Goal: Task Accomplishment & Management: Manage account settings

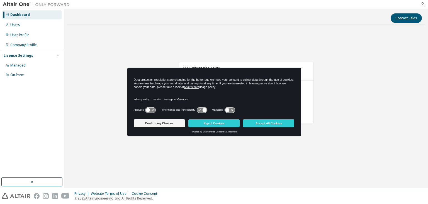
click at [149, 110] on icon at bounding box center [148, 110] width 4 height 4
click at [204, 108] on icon at bounding box center [204, 110] width 4 height 4
click at [205, 109] on icon at bounding box center [204, 110] width 4 height 4
click at [203, 109] on icon at bounding box center [204, 110] width 4 height 4
click at [200, 109] on icon at bounding box center [202, 109] width 10 height 5
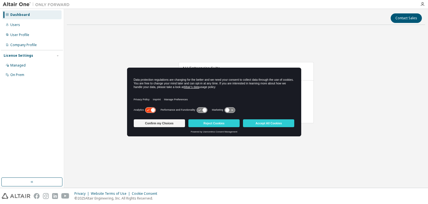
click at [151, 110] on icon at bounding box center [153, 110] width 4 height 4
click at [206, 109] on icon at bounding box center [202, 109] width 10 height 5
click at [204, 109] on icon at bounding box center [204, 110] width 4 height 4
click at [199, 109] on icon at bounding box center [202, 109] width 10 height 5
click at [205, 110] on icon at bounding box center [204, 110] width 4 height 4
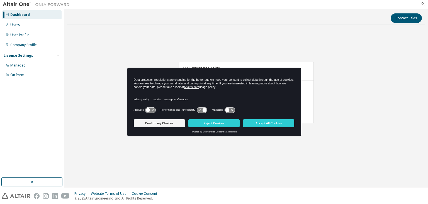
click at [149, 110] on icon at bounding box center [148, 110] width 4 height 4
click at [203, 108] on icon at bounding box center [204, 110] width 4 height 4
click at [233, 108] on icon at bounding box center [230, 109] width 10 height 5
click at [204, 109] on icon at bounding box center [204, 110] width 4 height 4
click at [204, 110] on icon at bounding box center [204, 110] width 4 height 4
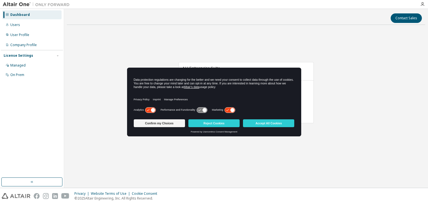
click at [205, 109] on icon at bounding box center [204, 110] width 4 height 4
click at [232, 110] on icon at bounding box center [233, 110] width 4 height 4
click at [206, 111] on icon at bounding box center [202, 109] width 10 height 5
click at [205, 108] on icon at bounding box center [204, 110] width 4 height 4
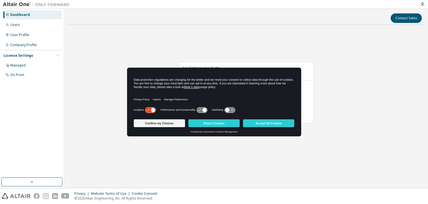
click at [204, 110] on icon at bounding box center [204, 110] width 4 height 4
click at [197, 110] on icon at bounding box center [202, 109] width 10 height 5
click at [201, 108] on icon at bounding box center [202, 109] width 10 height 5
click at [202, 108] on icon at bounding box center [202, 109] width 10 height 5
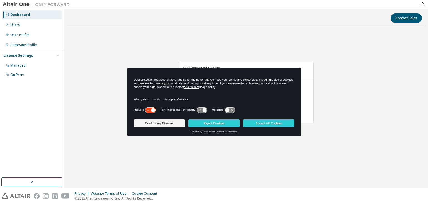
click at [153, 110] on icon at bounding box center [153, 110] width 4 height 4
click at [153, 110] on icon at bounding box center [150, 109] width 10 height 5
click at [261, 123] on button "Accept All Cookies" at bounding box center [268, 123] width 51 height 8
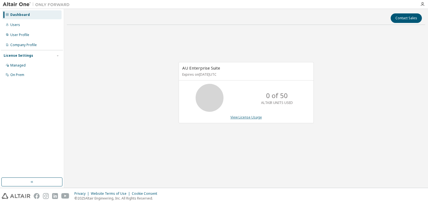
click at [245, 118] on link "View License Usage" at bounding box center [247, 117] width 32 height 5
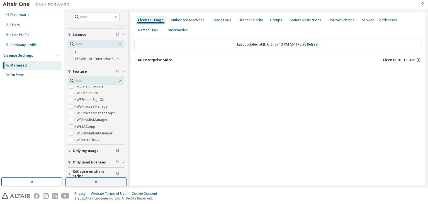
scroll to position [390, 0]
click at [93, 149] on span "Only my usage" at bounding box center [86, 150] width 26 height 4
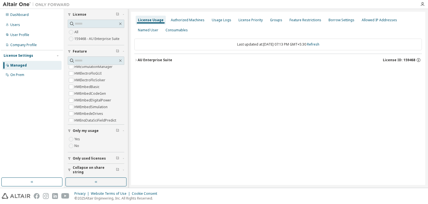
click at [103, 157] on div "Only used licenses" at bounding box center [98, 158] width 50 height 4
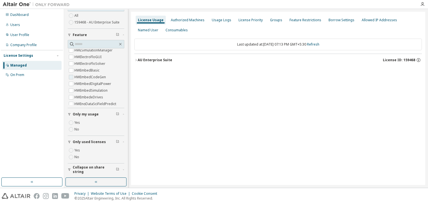
scroll to position [0, 0]
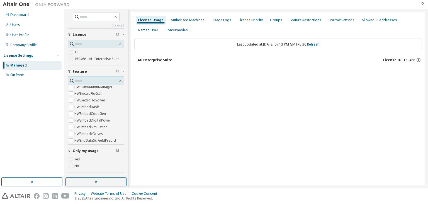
click at [86, 80] on input "text" at bounding box center [96, 81] width 43 height 6
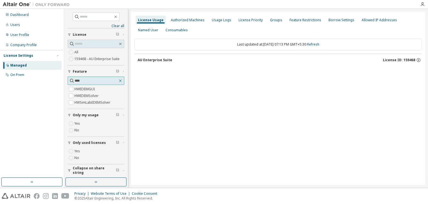
type input "****"
click at [118, 79] on icon "button" at bounding box center [120, 80] width 4 height 4
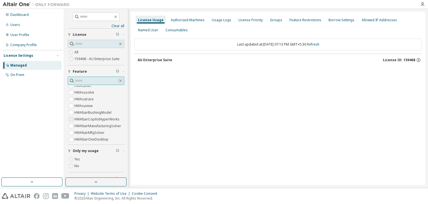
scroll to position [139, 0]
click at [87, 45] on input "text" at bounding box center [96, 44] width 43 height 6
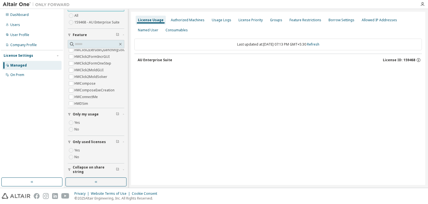
scroll to position [223, 0]
click at [147, 21] on div "License Usage" at bounding box center [151, 20] width 26 height 4
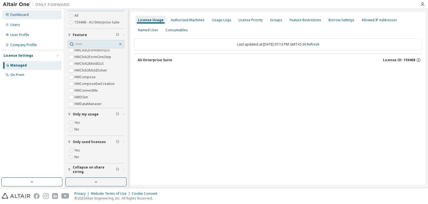
click at [23, 15] on div "Dashboard" at bounding box center [19, 15] width 18 height 4
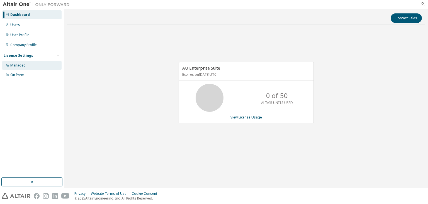
click at [22, 66] on div "Managed" at bounding box center [17, 65] width 15 height 4
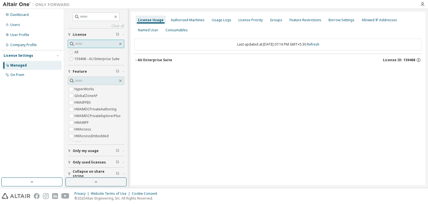
click at [80, 44] on input "text" at bounding box center [96, 44] width 43 height 6
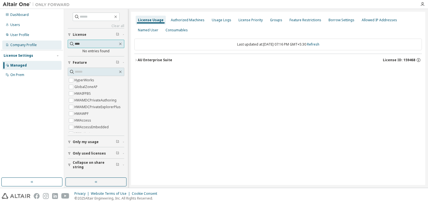
drag, startPoint x: 90, startPoint y: 46, endPoint x: 49, endPoint y: 41, distance: 41.0
click at [49, 41] on div "Dashboard Users User Profile Company Profile License Settings Managed On Prem C…" at bounding box center [214, 98] width 428 height 178
type input "****"
click at [405, 58] on span "License ID: 159468" at bounding box center [399, 60] width 32 height 4
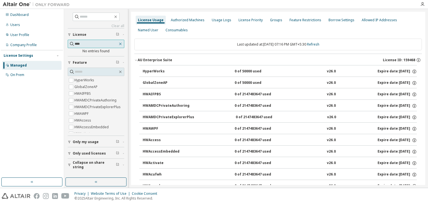
click at [121, 43] on icon "button" at bounding box center [120, 44] width 4 height 4
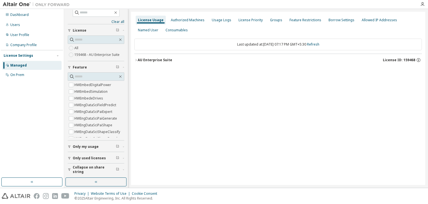
scroll to position [443, 0]
click at [118, 148] on div "Only my usage" at bounding box center [98, 146] width 50 height 4
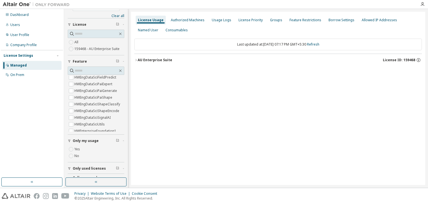
scroll to position [20, 0]
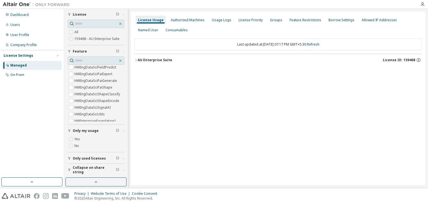
click at [96, 159] on span "Only used licenses" at bounding box center [89, 158] width 33 height 4
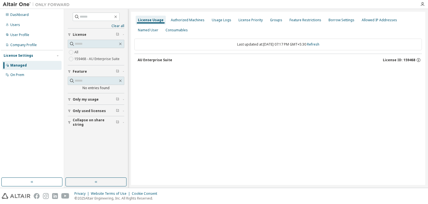
scroll to position [0, 0]
click at [122, 99] on icon "button" at bounding box center [123, 99] width 3 height 2
click at [120, 127] on div "Only used licenses" at bounding box center [98, 127] width 50 height 4
click at [121, 155] on div "Collapse on share string" at bounding box center [98, 154] width 50 height 9
click at [120, 81] on icon "button" at bounding box center [120, 80] width 4 height 4
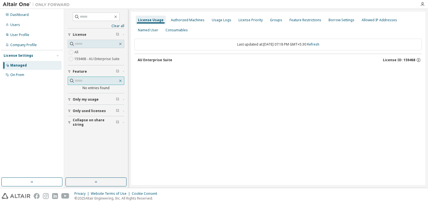
click at [122, 81] on icon "button" at bounding box center [120, 80] width 4 height 4
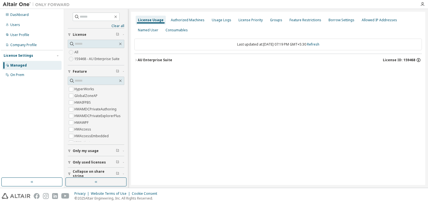
click at [418, 60] on icon "button" at bounding box center [418, 60] width 1 height 1
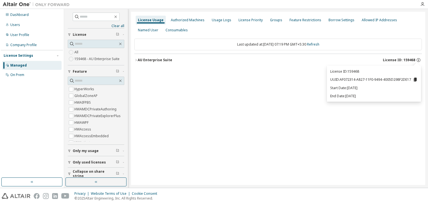
click at [414, 79] on icon at bounding box center [415, 80] width 3 height 4
click at [417, 78] on icon at bounding box center [415, 79] width 5 height 5
click at [414, 79] on icon at bounding box center [415, 79] width 5 height 5
click at [396, 90] on div "UUID copied to clipboard" at bounding box center [395, 89] width 45 height 9
click at [158, 28] on div "Named User" at bounding box center [148, 30] width 20 height 4
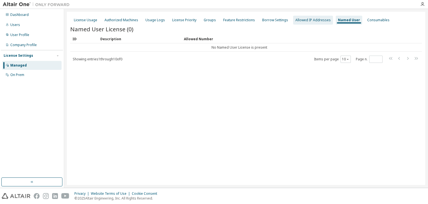
click at [304, 20] on div "Allowed IP Addresses" at bounding box center [313, 20] width 35 height 4
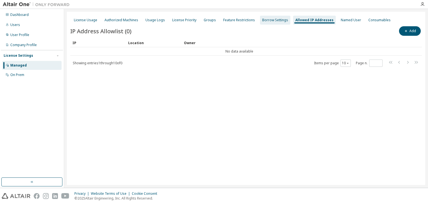
click at [267, 23] on div "Borrow Settings" at bounding box center [275, 20] width 30 height 9
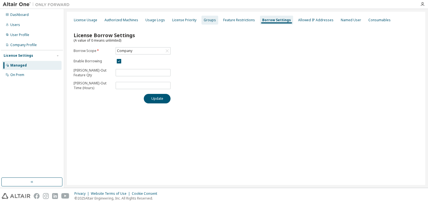
click at [206, 23] on div "Groups" at bounding box center [210, 20] width 17 height 9
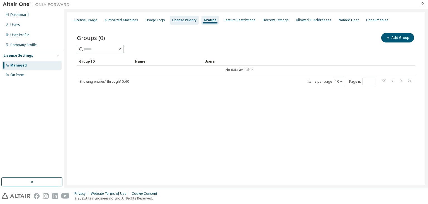
click at [184, 22] on div "License Priority" at bounding box center [184, 20] width 24 height 4
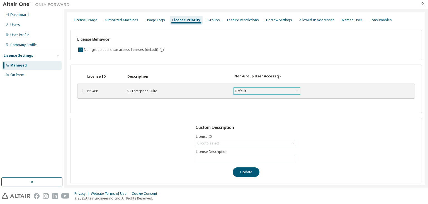
click at [263, 92] on div "Default" at bounding box center [267, 91] width 66 height 7
click at [267, 106] on li "True" at bounding box center [266, 104] width 65 height 7
click at [294, 89] on icon at bounding box center [297, 91] width 6 height 6
click at [255, 98] on li "Default" at bounding box center [266, 97] width 65 height 7
click at [248, 173] on button "Update" at bounding box center [246, 171] width 27 height 9
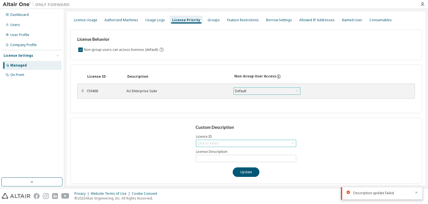
click at [239, 141] on div "Click to select" at bounding box center [246, 143] width 100 height 7
click at [236, 156] on li "159468 - AU Enterprise Suite" at bounding box center [244, 157] width 99 height 7
type input "**********"
click at [244, 171] on button "Update" at bounding box center [246, 171] width 27 height 9
click at [255, 170] on button "Update" at bounding box center [246, 171] width 27 height 9
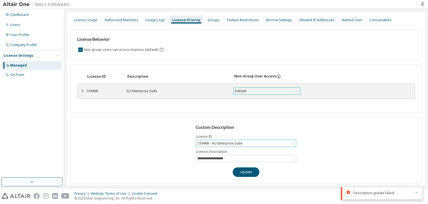
click at [417, 190] on icon "button" at bounding box center [416, 191] width 3 height 3
click at [92, 19] on div "License Usage" at bounding box center [85, 20] width 23 height 4
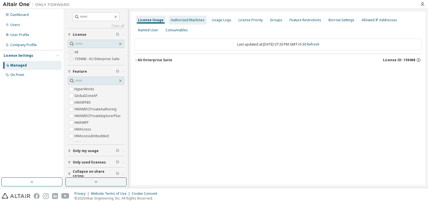
click at [183, 20] on div "Authorized Machines" at bounding box center [188, 20] width 34 height 4
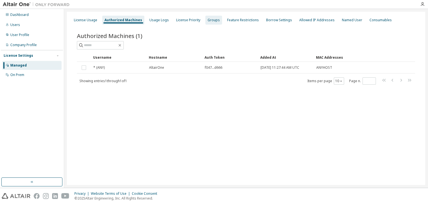
click at [212, 21] on div "Groups" at bounding box center [214, 20] width 12 height 4
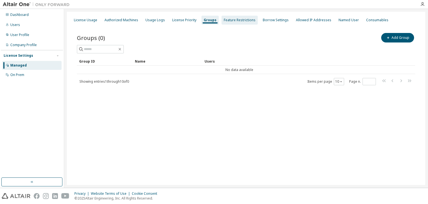
click at [236, 20] on div "Feature Restrictions" at bounding box center [240, 20] width 32 height 4
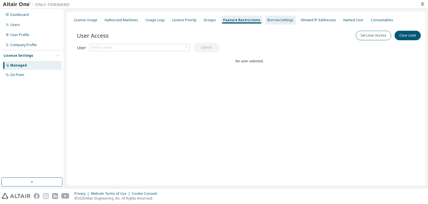
click at [271, 21] on div "Borrow Settings" at bounding box center [281, 20] width 26 height 4
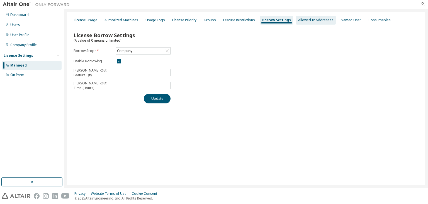
click at [312, 20] on div "Allowed IP Addresses" at bounding box center [315, 20] width 35 height 4
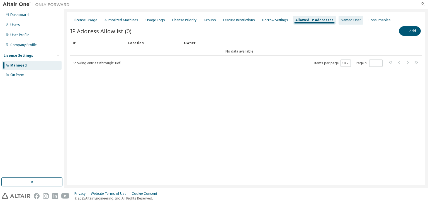
click at [341, 21] on div "Named User" at bounding box center [351, 20] width 20 height 4
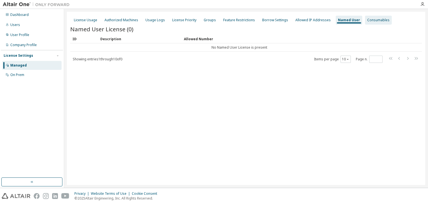
click at [368, 19] on div "Consumables" at bounding box center [378, 20] width 22 height 4
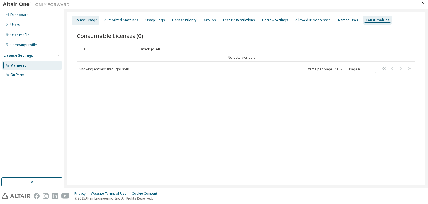
click at [88, 20] on div "License Usage" at bounding box center [85, 20] width 23 height 4
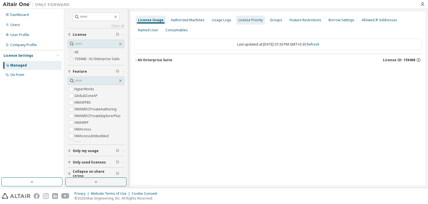
click at [252, 20] on div "License Priority" at bounding box center [251, 20] width 24 height 4
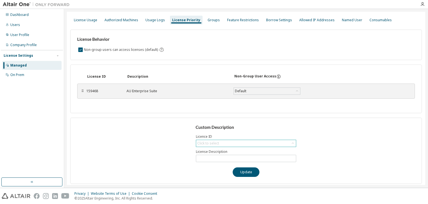
click at [223, 142] on div "Click to select" at bounding box center [246, 143] width 100 height 7
click at [225, 158] on li "159468 - AU Enterprise Suite" at bounding box center [244, 157] width 99 height 7
type input "**********"
click at [243, 171] on button "Update" at bounding box center [246, 171] width 27 height 9
